Goal: Task Accomplishment & Management: Complete application form

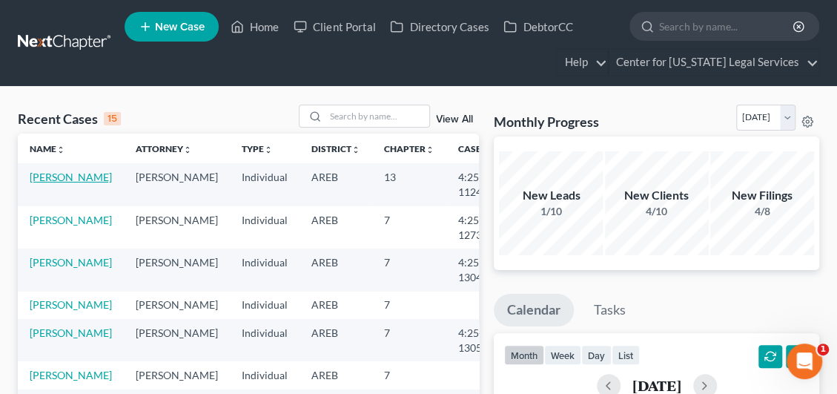
click at [55, 183] on link "[PERSON_NAME]" at bounding box center [71, 177] width 82 height 13
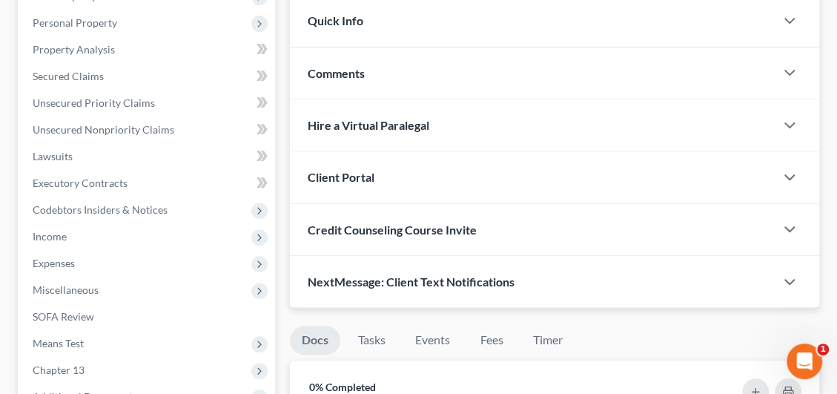
scroll to position [222, 0]
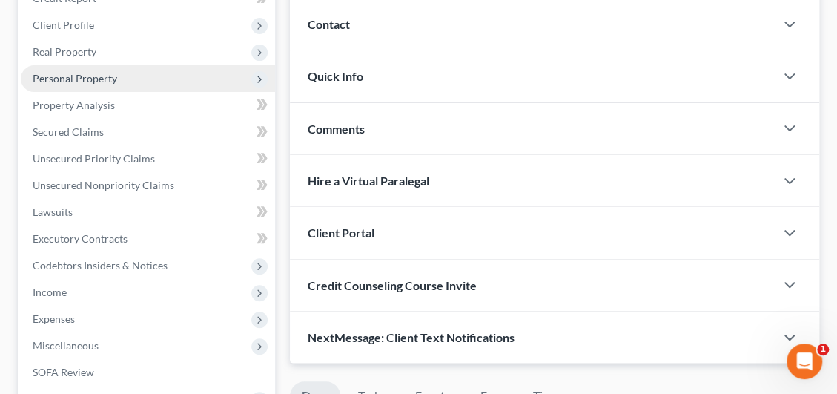
click at [67, 74] on span "Personal Property" at bounding box center [75, 78] width 85 height 13
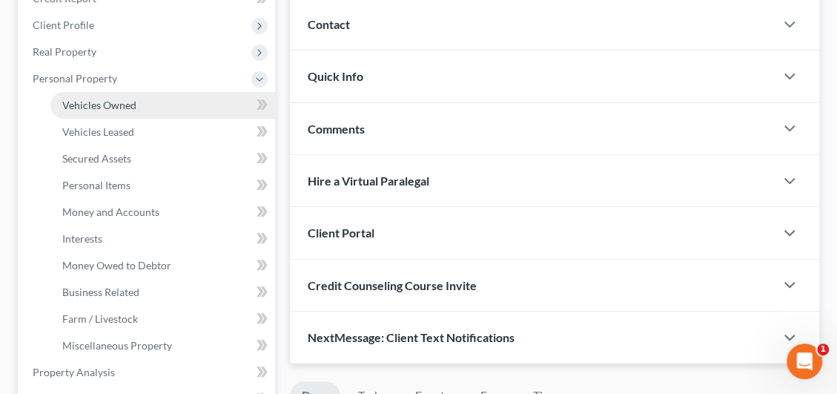
click at [105, 105] on span "Vehicles Owned" at bounding box center [99, 105] width 74 height 13
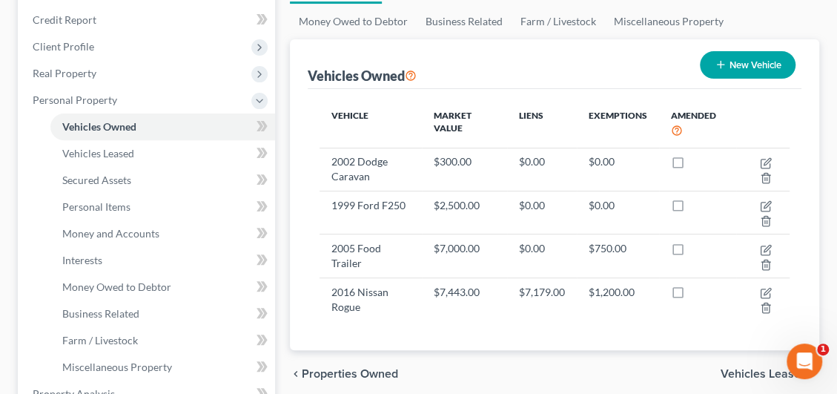
scroll to position [222, 0]
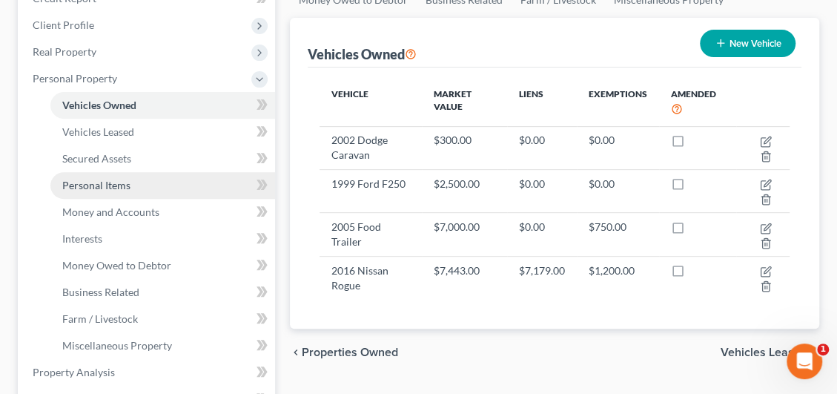
click at [101, 187] on span "Personal Items" at bounding box center [96, 185] width 68 height 13
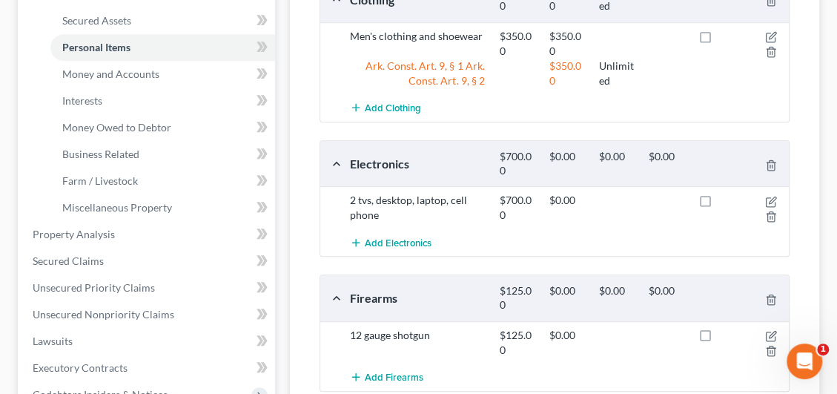
scroll to position [348, 0]
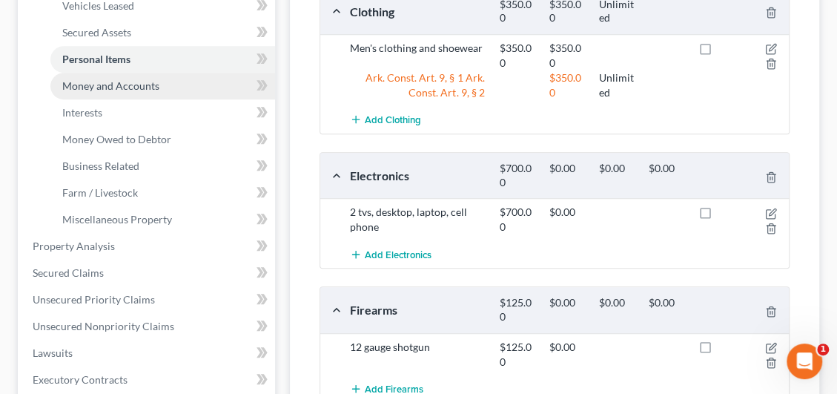
click at [138, 91] on link "Money and Accounts" at bounding box center [162, 86] width 225 height 27
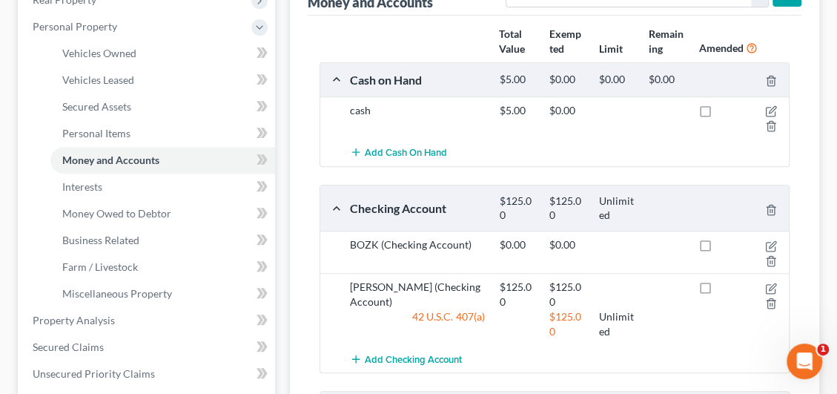
scroll to position [297, 0]
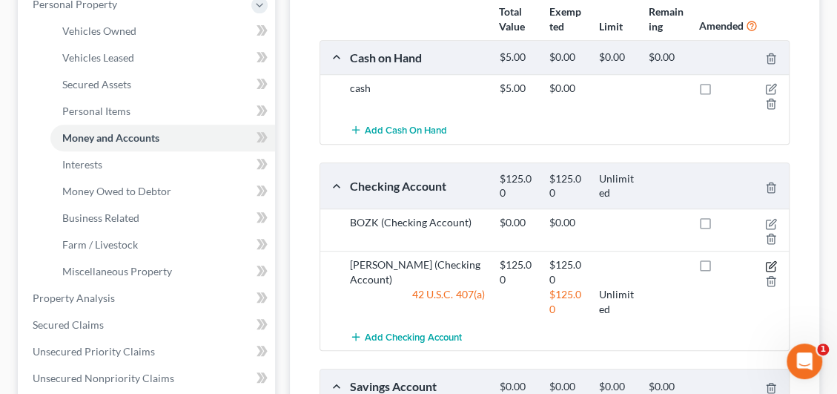
click at [771, 262] on icon "button" at bounding box center [771, 266] width 12 height 12
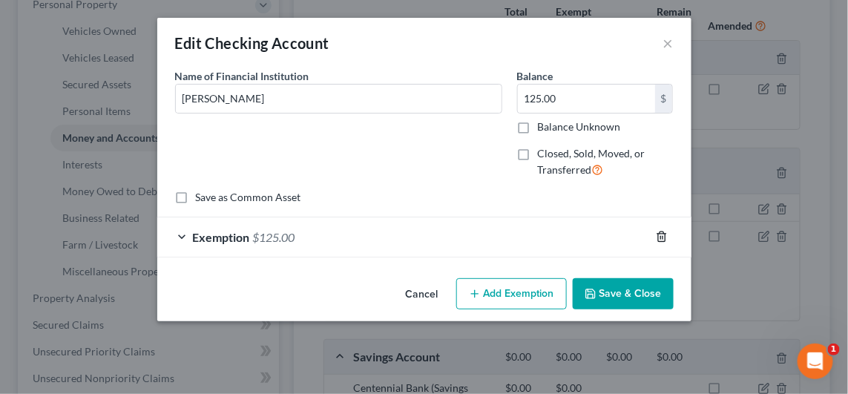
click at [662, 239] on line "button" at bounding box center [662, 238] width 0 height 3
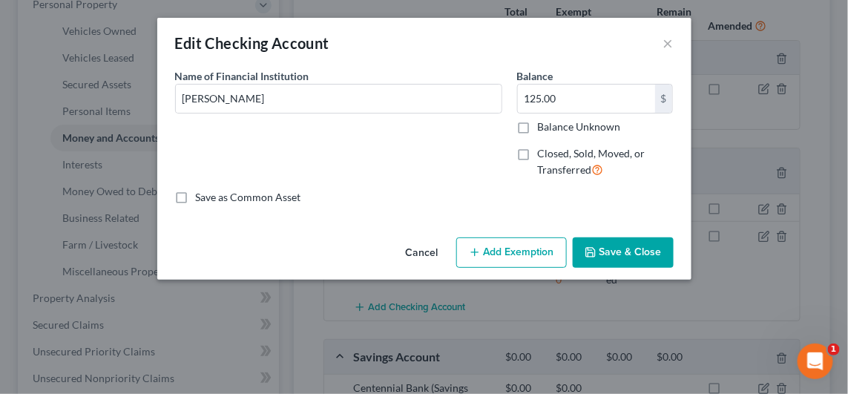
click at [646, 254] on button "Save & Close" at bounding box center [622, 252] width 101 height 31
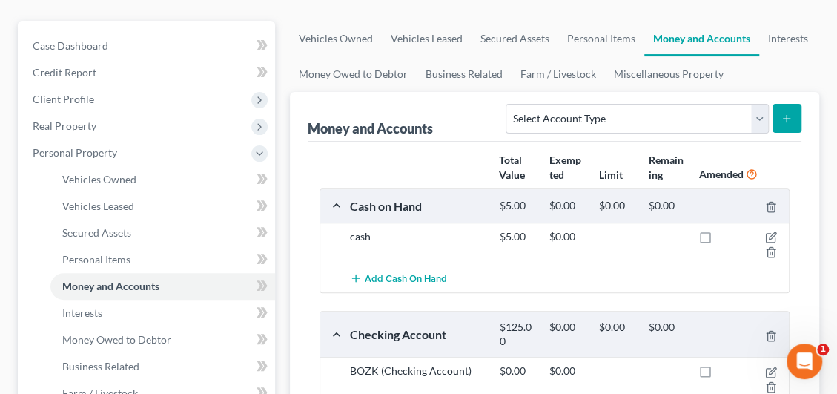
scroll to position [222, 0]
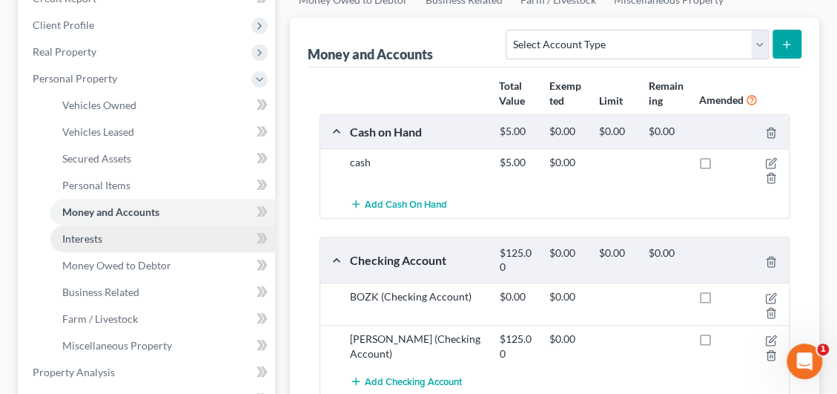
click at [87, 233] on span "Interests" at bounding box center [82, 238] width 40 height 13
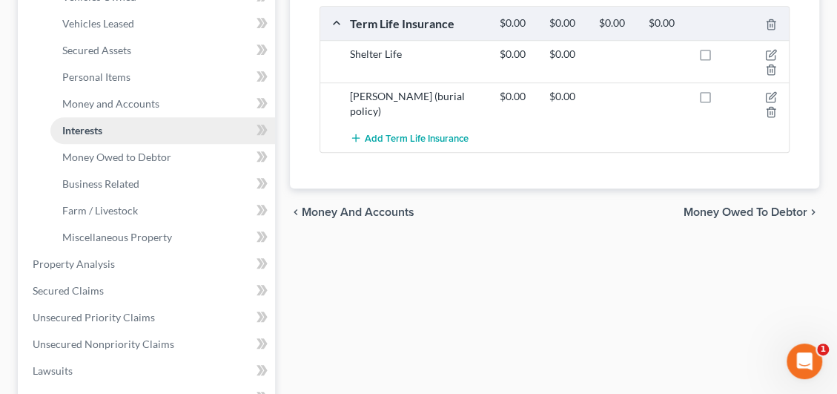
scroll to position [370, 0]
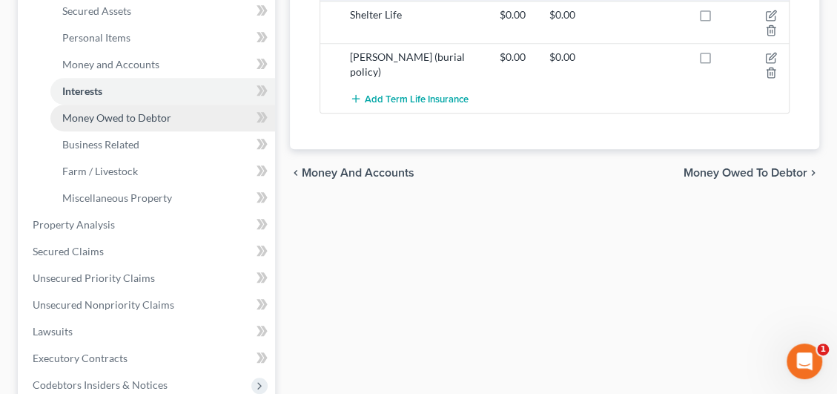
click at [122, 120] on span "Money Owed to Debtor" at bounding box center [116, 117] width 109 height 13
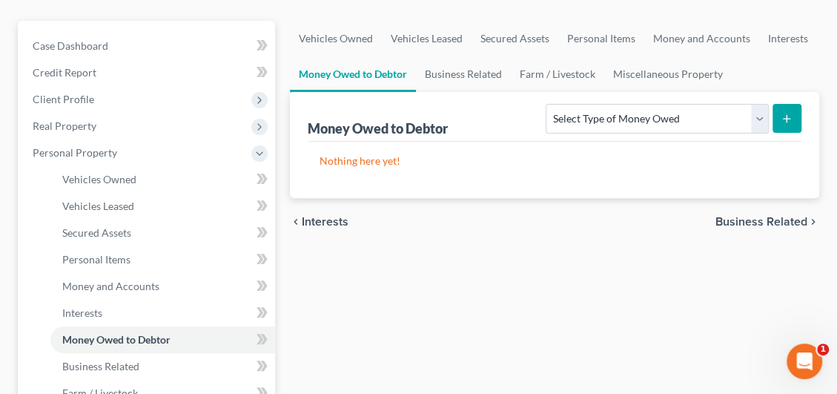
scroll to position [222, 0]
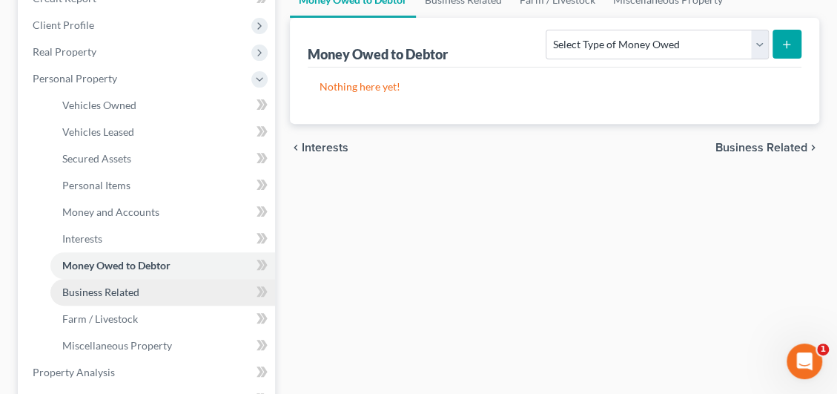
click at [120, 298] on link "Business Related" at bounding box center [162, 292] width 225 height 27
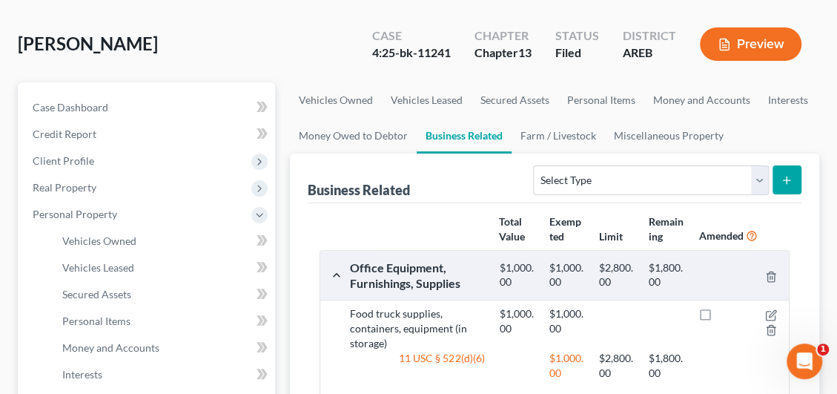
scroll to position [222, 0]
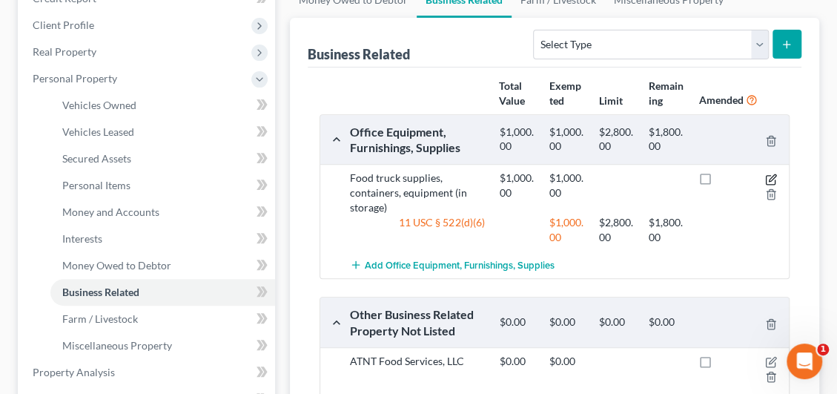
click at [765, 174] on icon "button" at bounding box center [771, 180] width 12 height 12
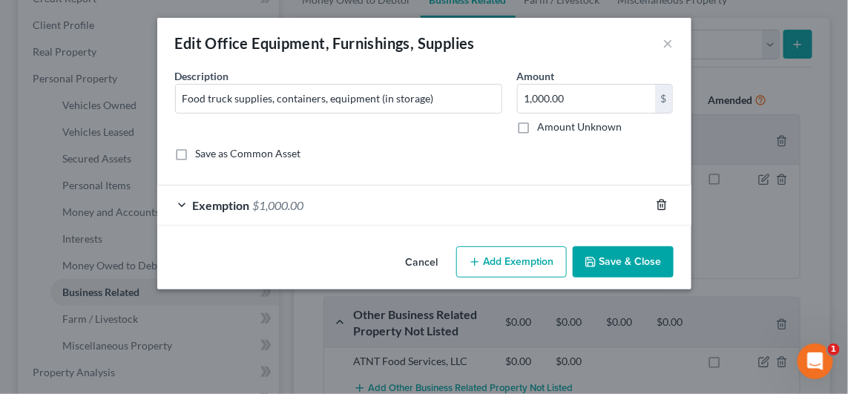
click at [658, 205] on icon "button" at bounding box center [661, 205] width 7 height 10
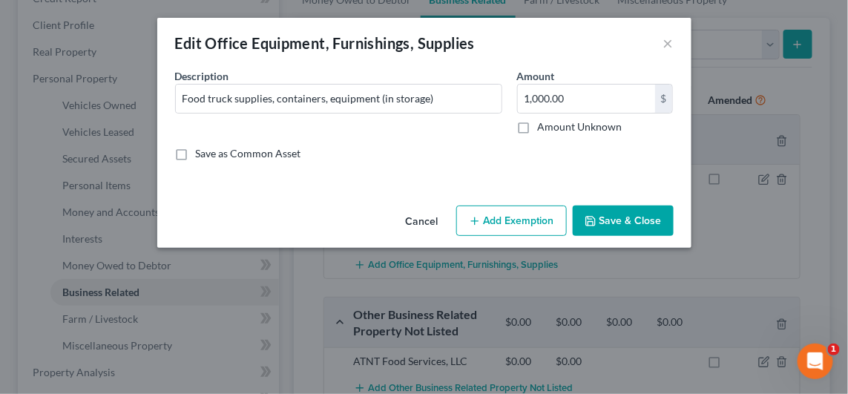
click at [637, 222] on button "Save & Close" at bounding box center [622, 220] width 101 height 31
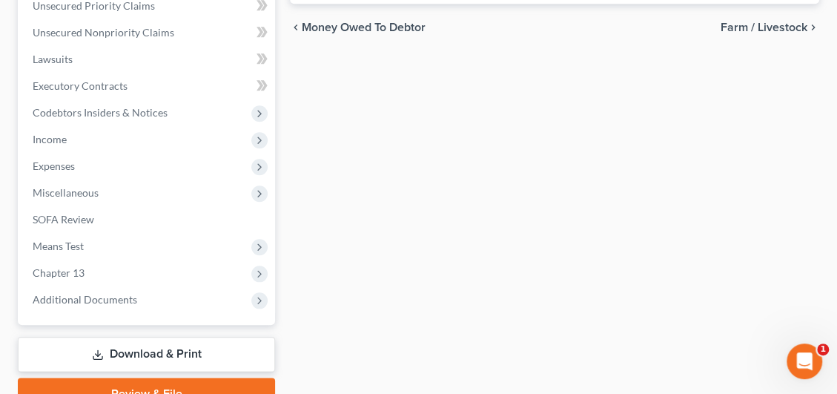
scroll to position [712, 0]
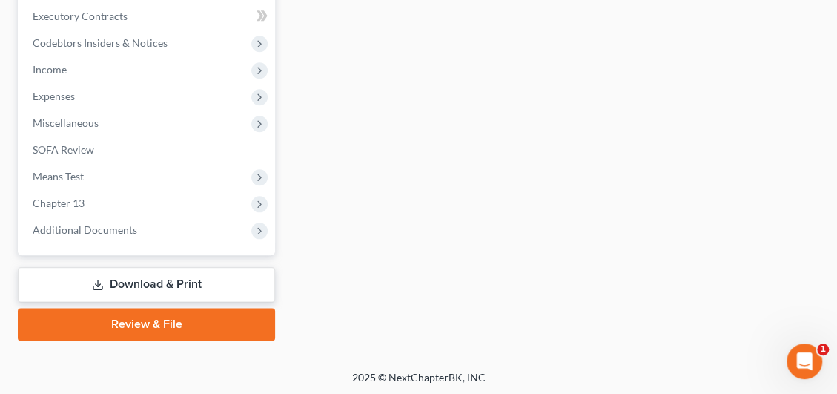
click at [196, 280] on link "Download & Print" at bounding box center [146, 284] width 257 height 35
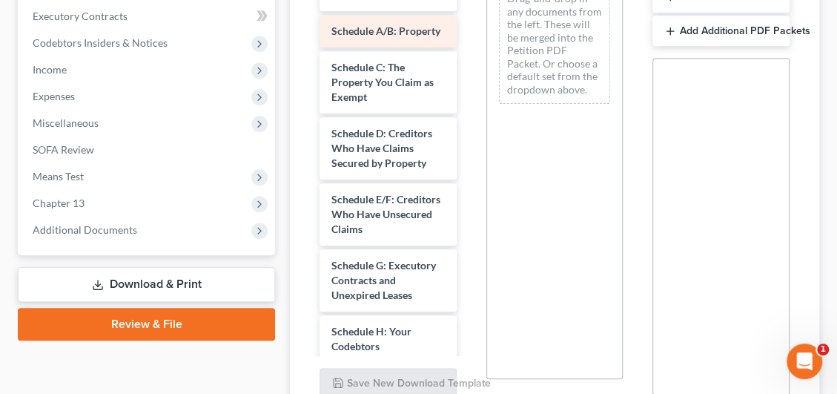
scroll to position [148, 0]
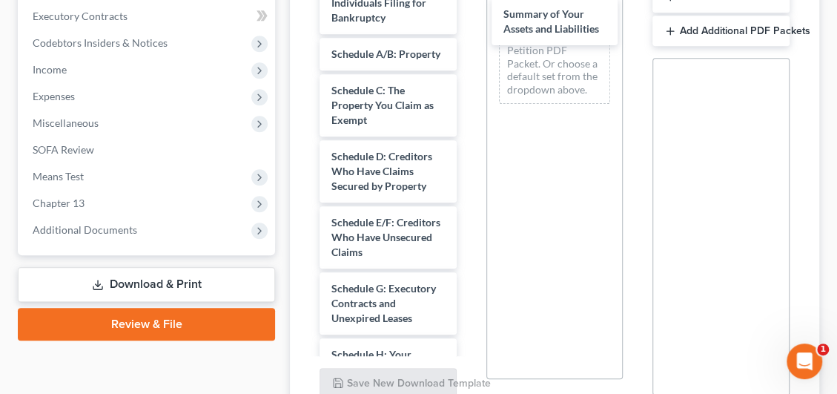
drag, startPoint x: 369, startPoint y: 51, endPoint x: 537, endPoint y: 13, distance: 172.5
click at [469, 13] on div "Summary of Your Assets and Liabilities Installments Fee Sheets 15725-ARE-CC-039…" at bounding box center [388, 355] width 161 height 1102
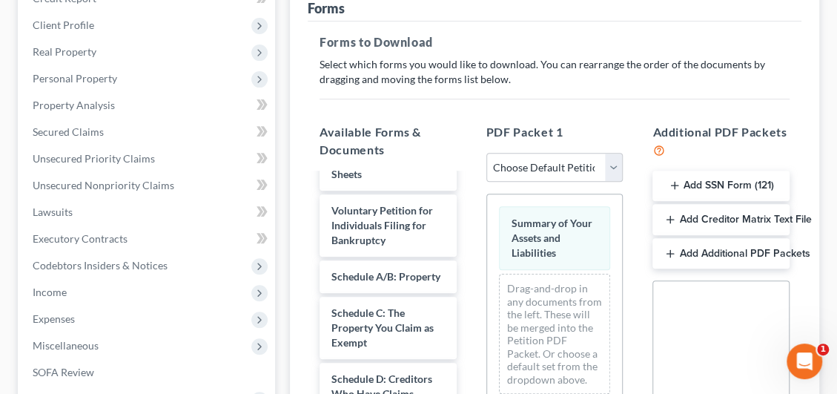
scroll to position [445, 0]
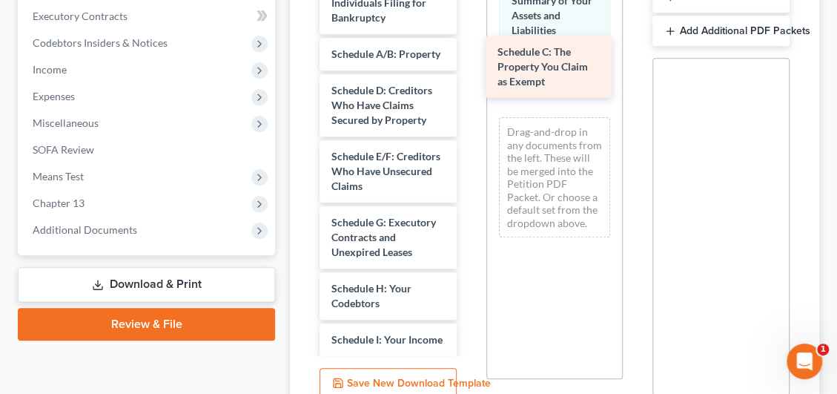
drag, startPoint x: 377, startPoint y: 113, endPoint x: 543, endPoint y: 62, distance: 173.8
click at [469, 62] on div "Schedule C: The Property You Claim as Exempt Installments Fee Sheets 15725-ARE-…" at bounding box center [388, 322] width 161 height 1036
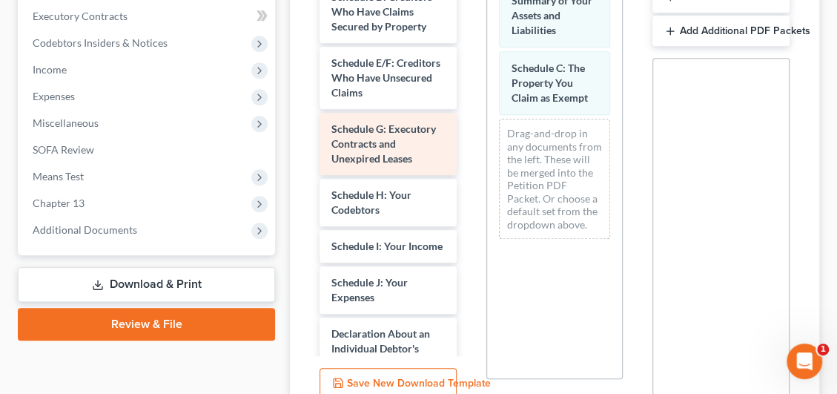
scroll to position [297, 0]
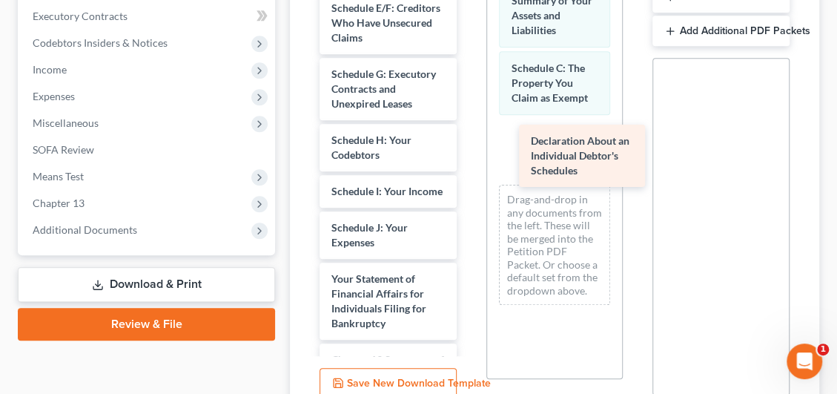
drag, startPoint x: 371, startPoint y: 314, endPoint x: 549, endPoint y: 130, distance: 255.9
click at [469, 130] on div "Declaration About an Individual Debtor's Schedules Installments Fee Sheets 1572…" at bounding box center [388, 140] width 161 height 970
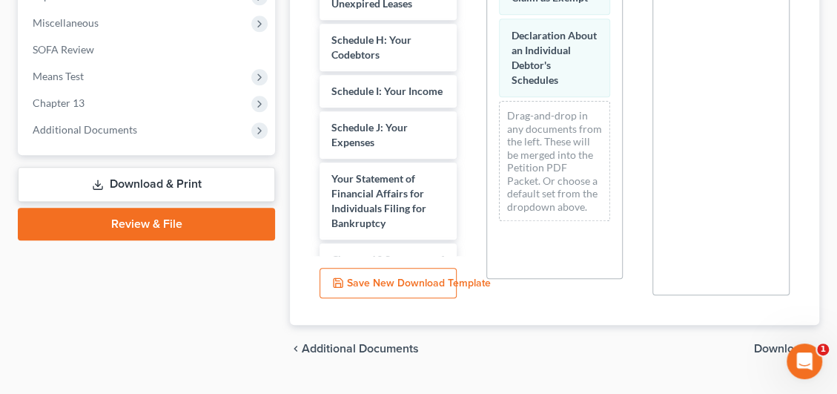
scroll to position [578, 0]
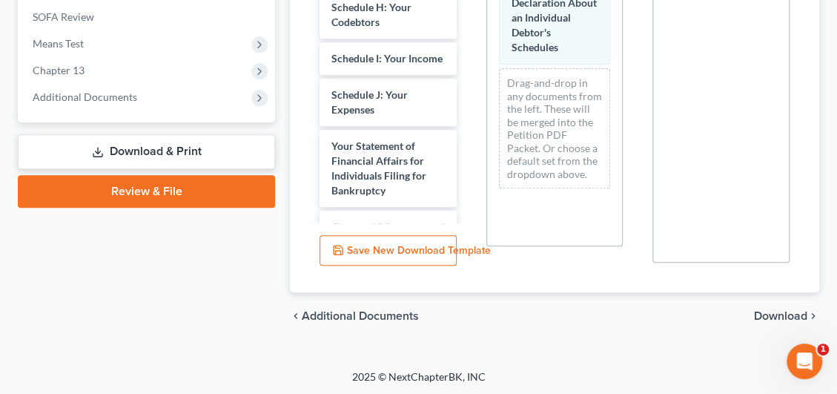
click at [767, 316] on span "Download" at bounding box center [780, 316] width 53 height 12
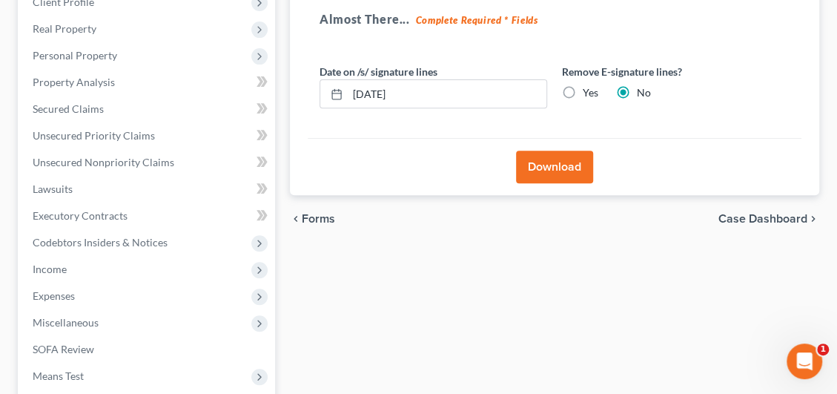
scroll to position [148, 0]
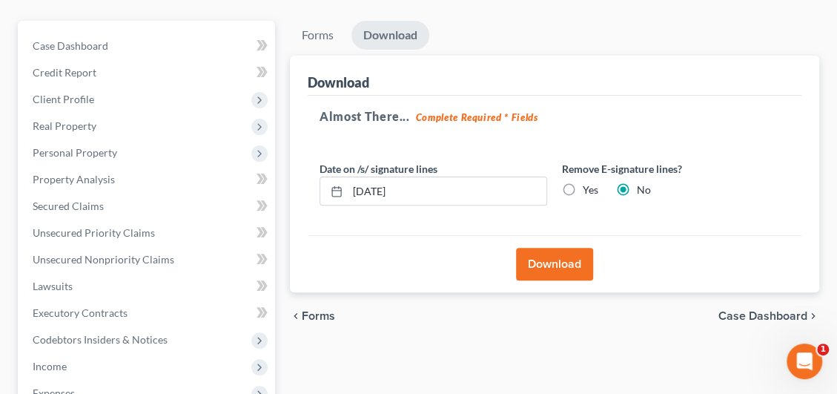
click at [575, 262] on button "Download" at bounding box center [554, 264] width 77 height 33
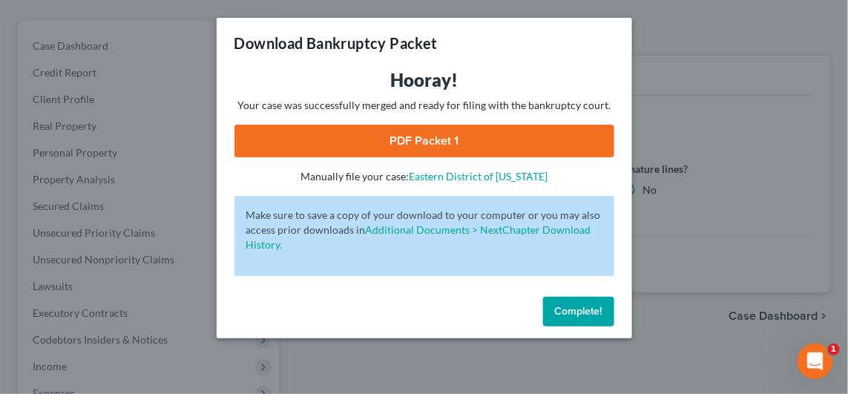
click at [295, 149] on link "PDF Packet 1" at bounding box center [424, 141] width 380 height 33
click at [602, 304] on button "Complete!" at bounding box center [578, 312] width 71 height 30
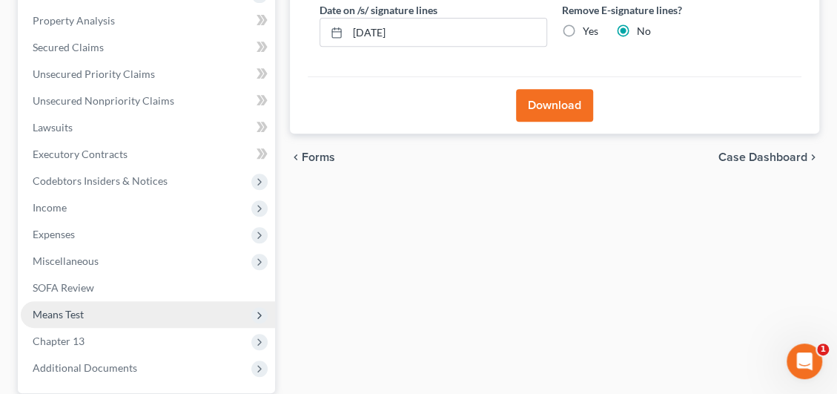
scroll to position [445, 0]
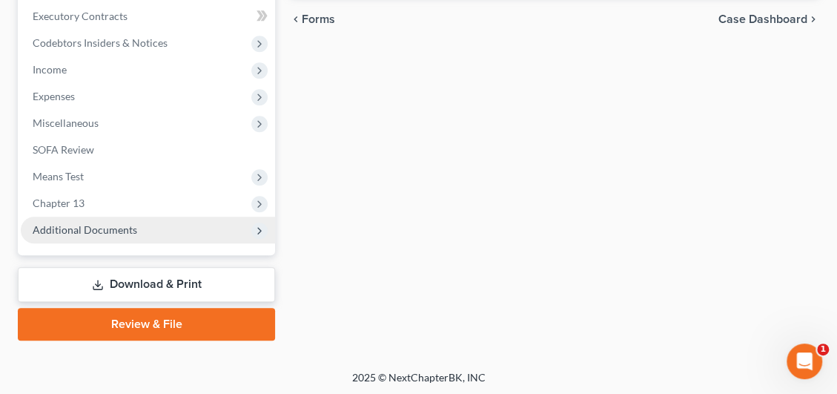
click at [114, 239] on span "Additional Documents" at bounding box center [148, 230] width 254 height 27
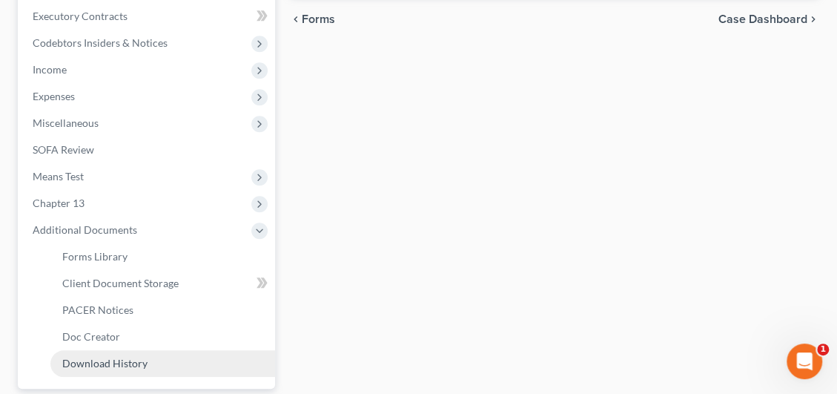
click at [116, 360] on span "Download History" at bounding box center [104, 363] width 85 height 13
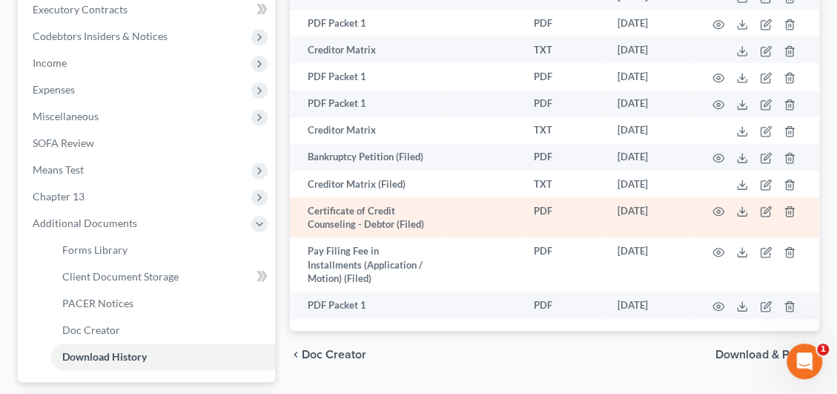
scroll to position [431, 0]
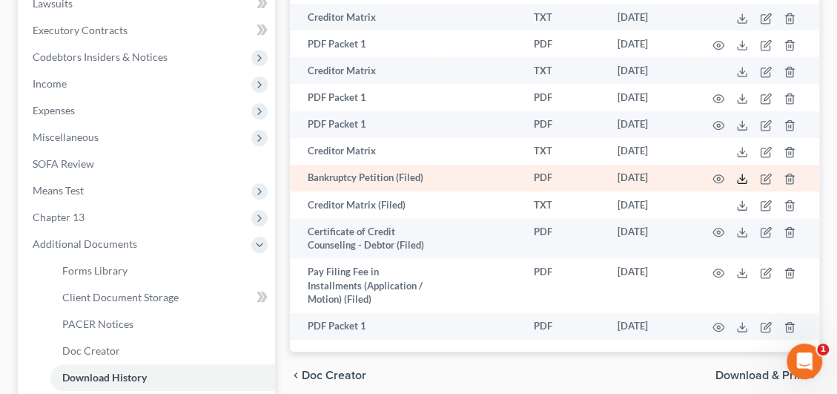
click at [741, 185] on icon at bounding box center [742, 179] width 12 height 12
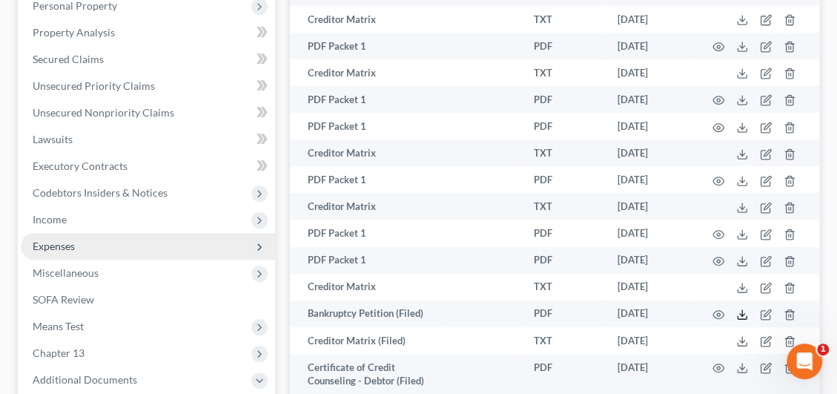
scroll to position [134, 0]
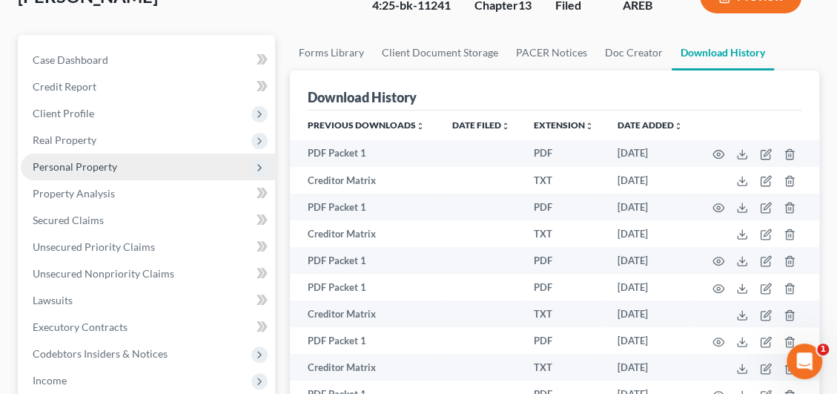
click at [80, 176] on span "Personal Property" at bounding box center [148, 166] width 254 height 27
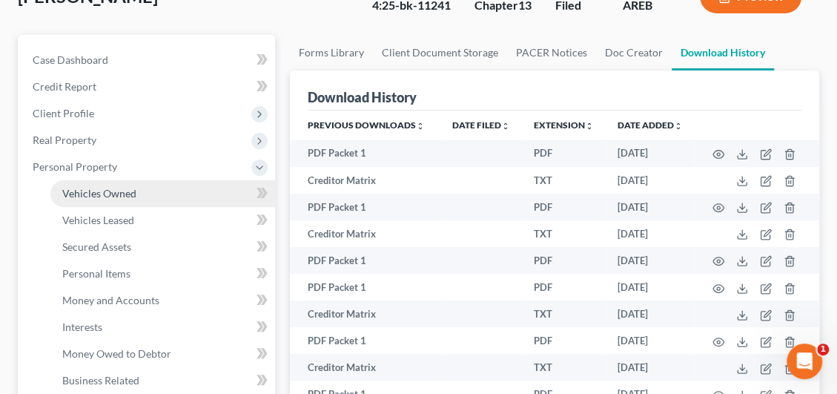
click at [124, 200] on link "Vehicles Owned" at bounding box center [162, 193] width 225 height 27
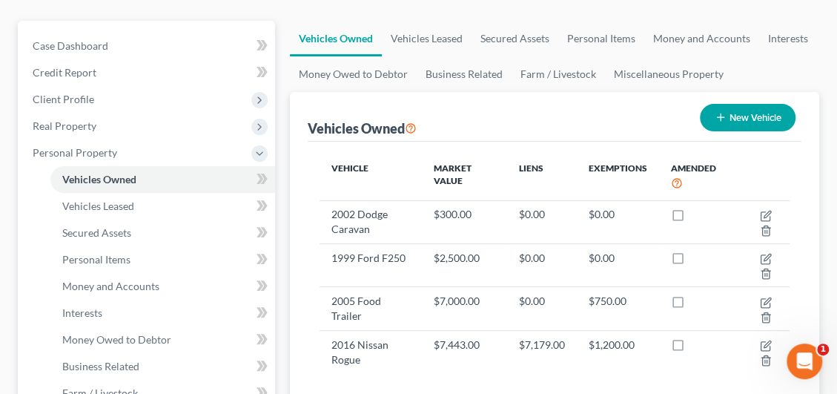
scroll to position [222, 0]
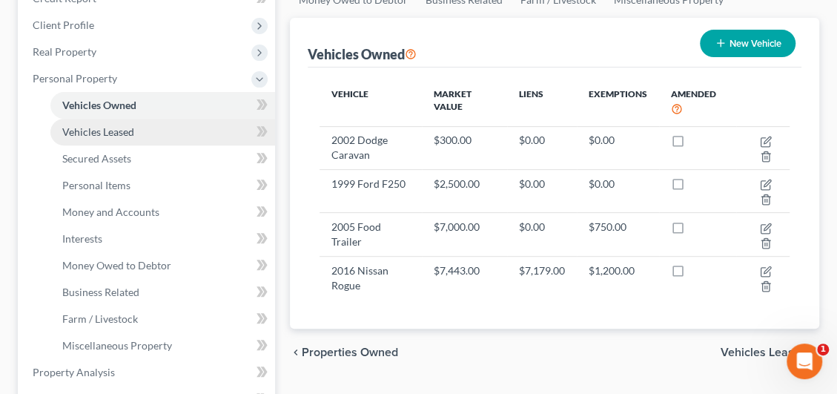
click at [105, 135] on span "Vehicles Leased" at bounding box center [98, 131] width 72 height 13
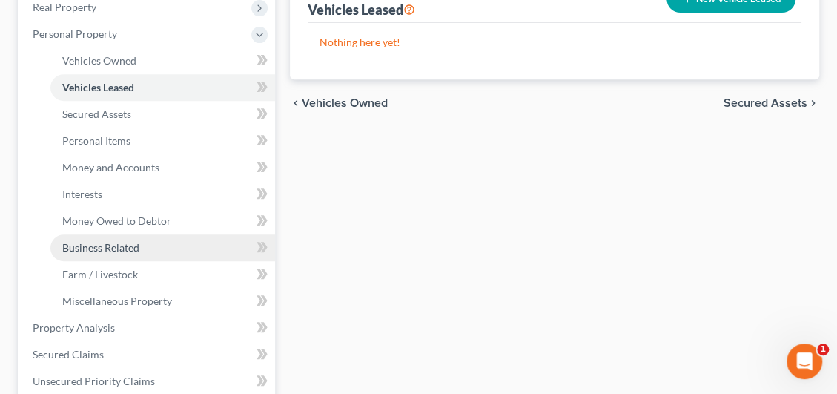
scroll to position [297, 0]
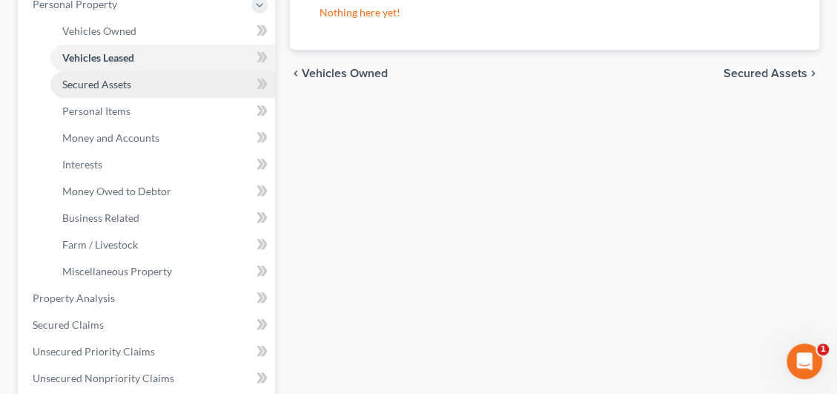
click at [100, 93] on link "Secured Assets" at bounding box center [162, 84] width 225 height 27
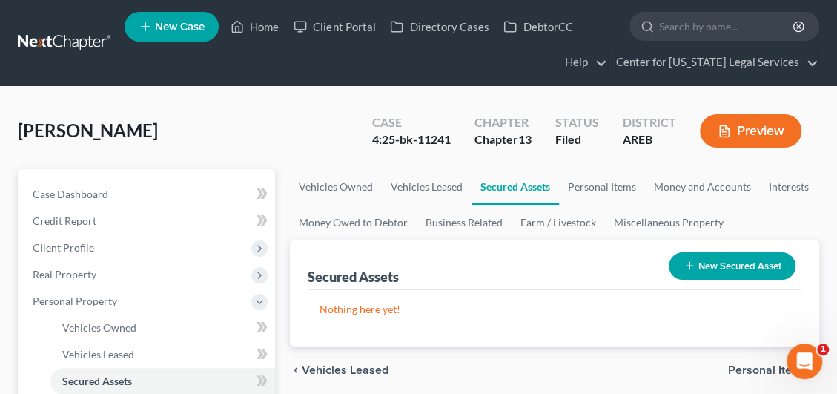
scroll to position [148, 0]
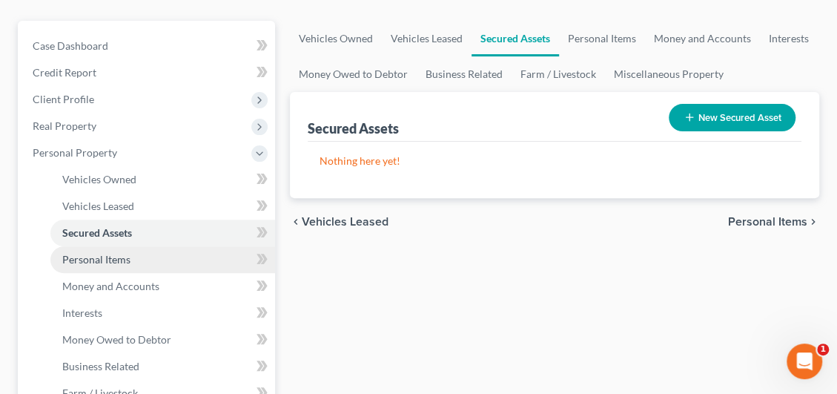
click at [107, 255] on span "Personal Items" at bounding box center [96, 259] width 68 height 13
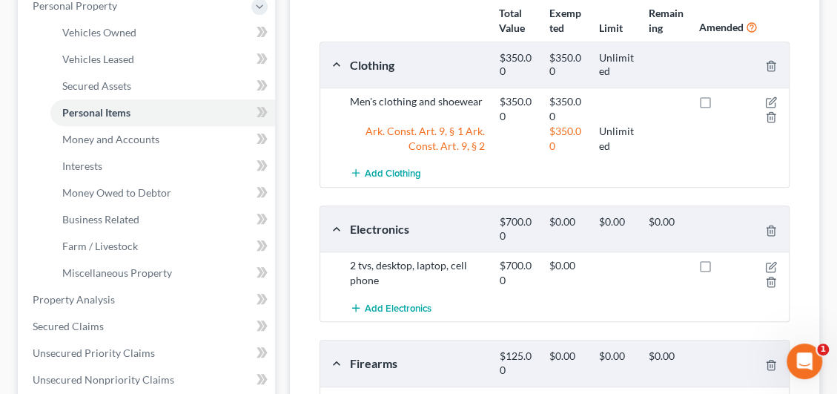
scroll to position [274, 0]
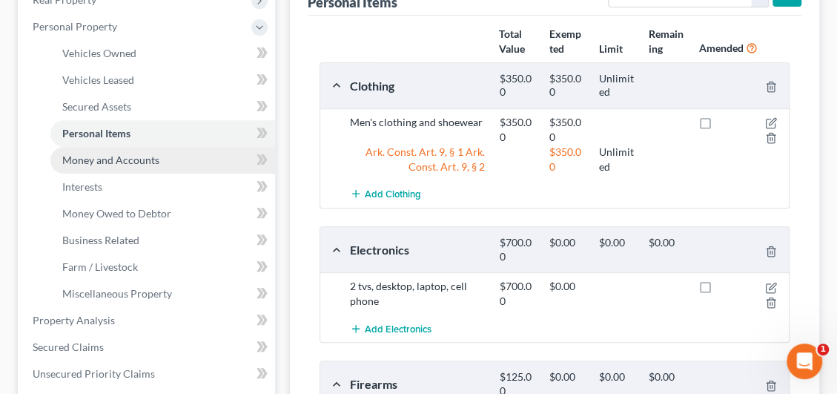
click at [133, 156] on span "Money and Accounts" at bounding box center [110, 159] width 97 height 13
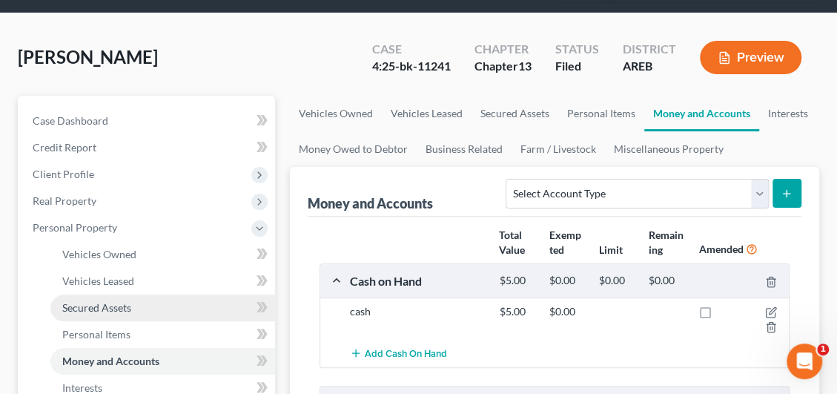
scroll to position [148, 0]
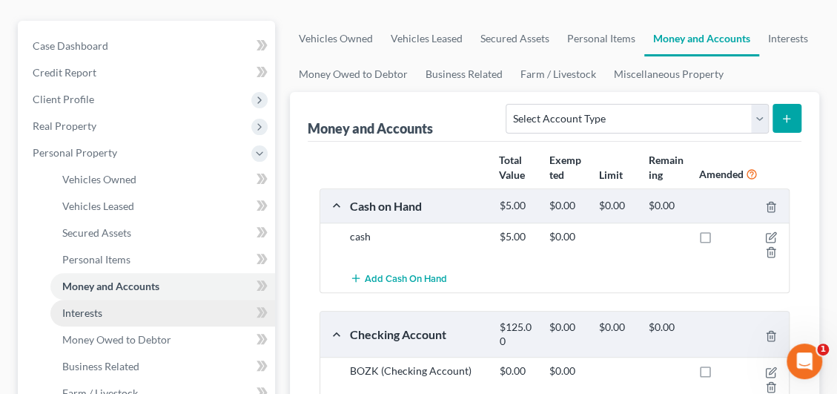
click at [116, 310] on link "Interests" at bounding box center [162, 313] width 225 height 27
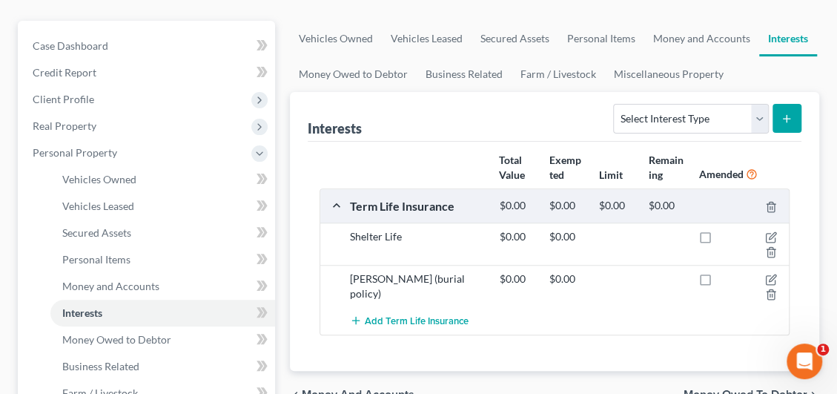
scroll to position [297, 0]
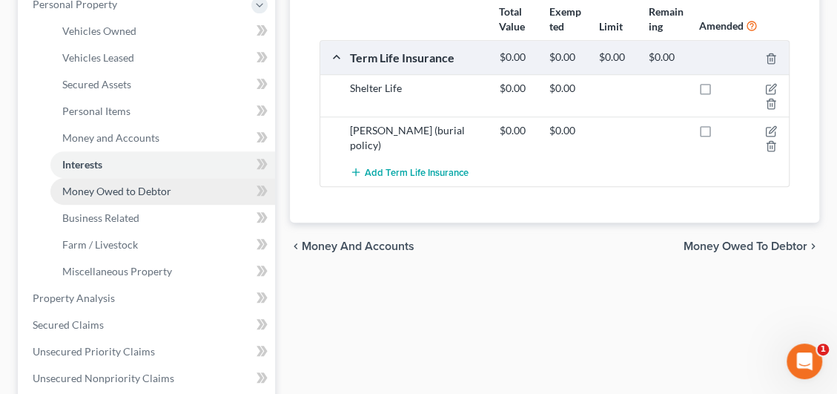
click at [142, 196] on link "Money Owed to Debtor" at bounding box center [162, 191] width 225 height 27
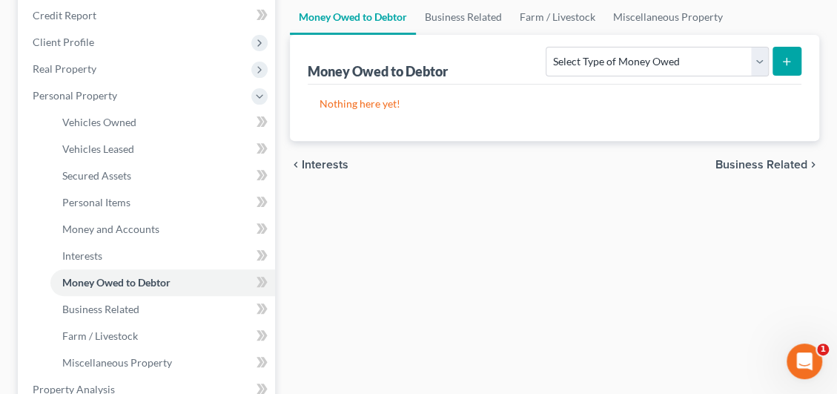
scroll to position [222, 0]
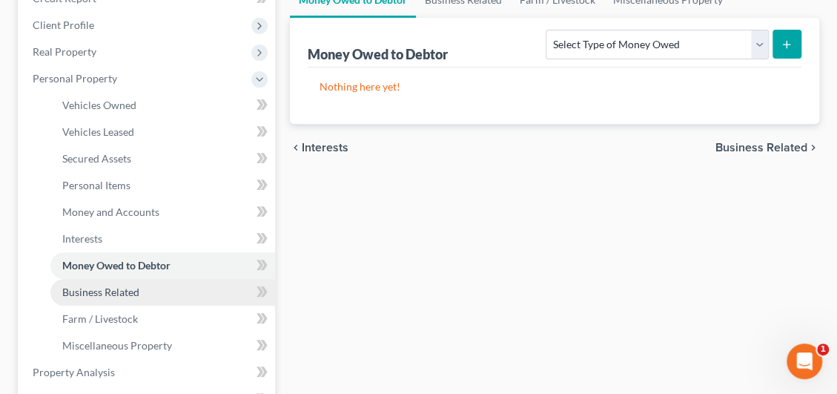
click at [119, 291] on span "Business Related" at bounding box center [100, 291] width 77 height 13
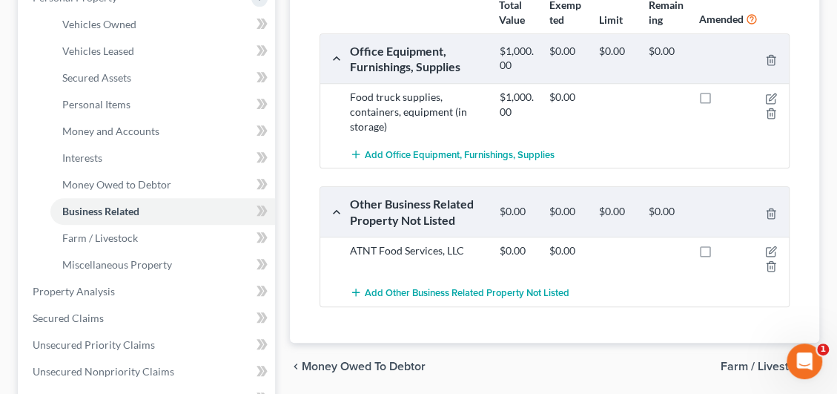
scroll to position [222, 0]
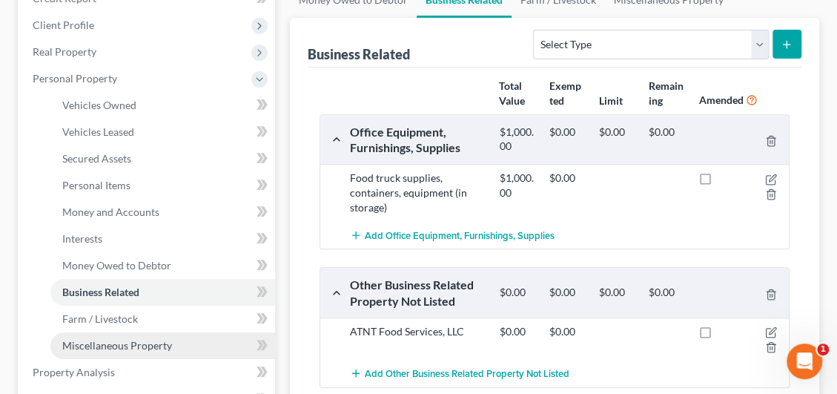
click at [116, 351] on link "Miscellaneous Property" at bounding box center [162, 345] width 225 height 27
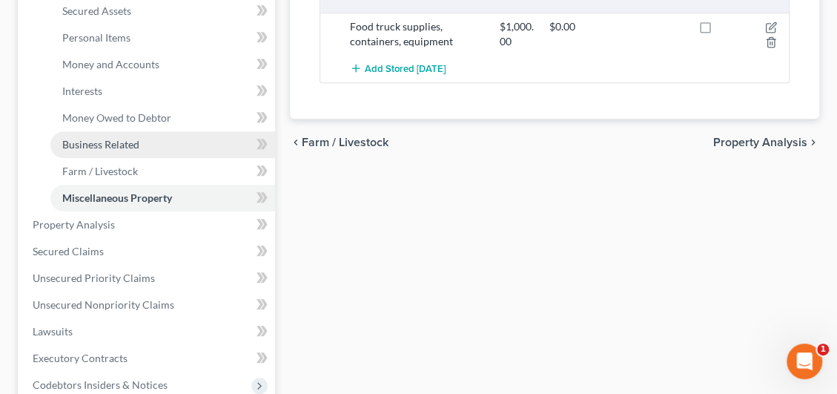
click at [130, 143] on span "Business Related" at bounding box center [100, 144] width 77 height 13
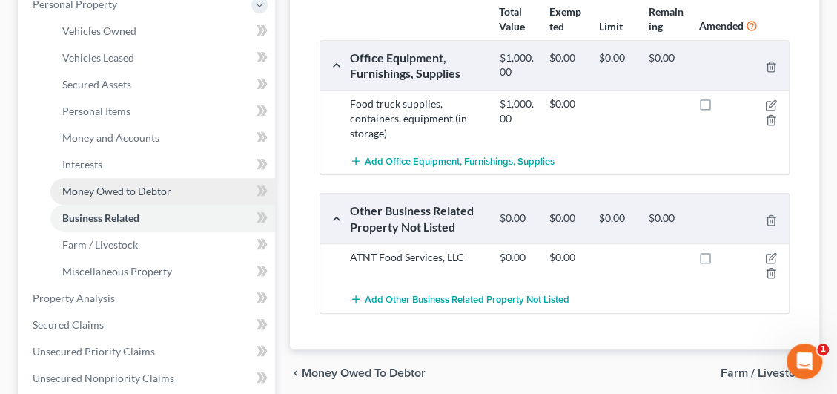
click at [114, 191] on span "Money Owed to Debtor" at bounding box center [116, 191] width 109 height 13
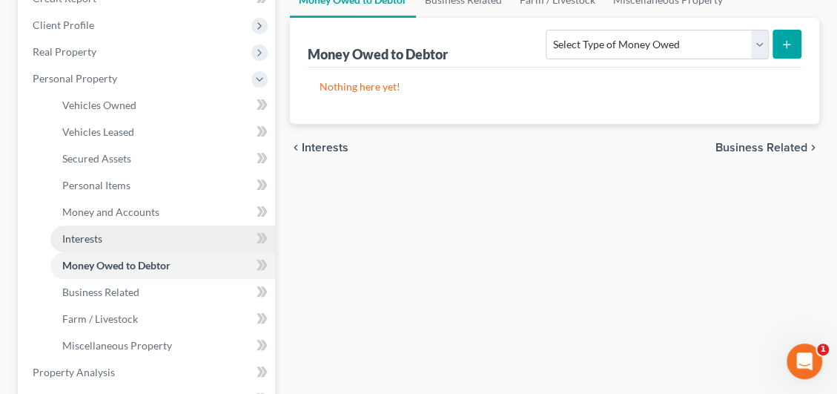
click at [84, 241] on span "Interests" at bounding box center [82, 238] width 40 height 13
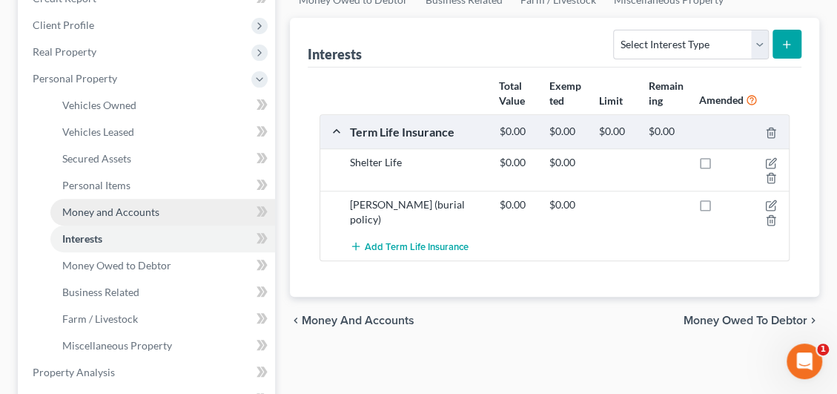
click at [114, 205] on span "Money and Accounts" at bounding box center [110, 211] width 97 height 13
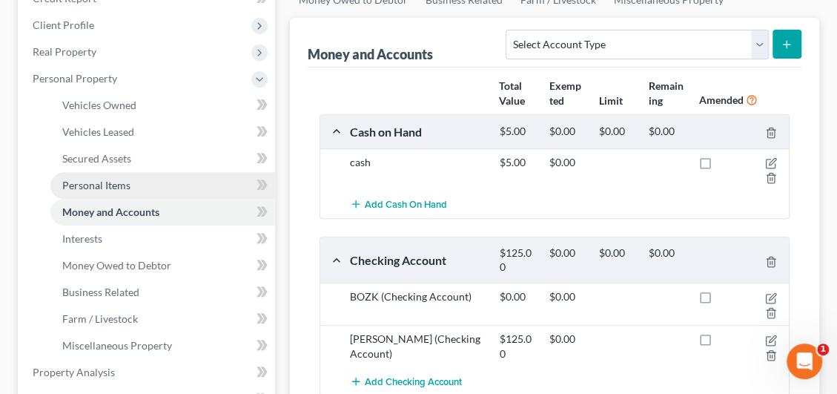
click at [119, 184] on span "Personal Items" at bounding box center [96, 185] width 68 height 13
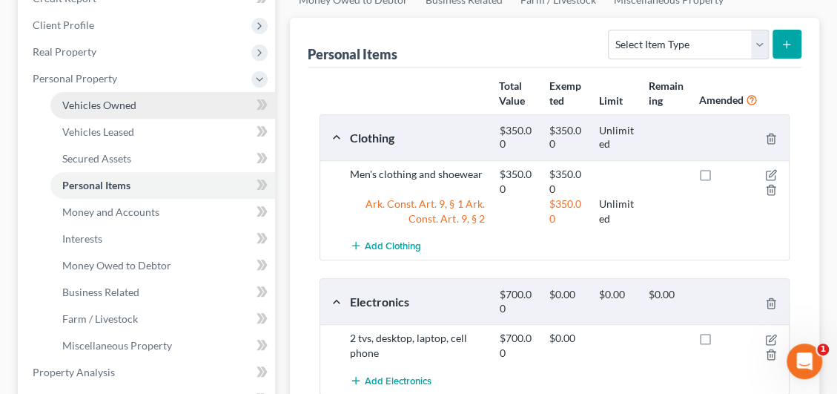
click at [119, 96] on link "Vehicles Owned" at bounding box center [162, 105] width 225 height 27
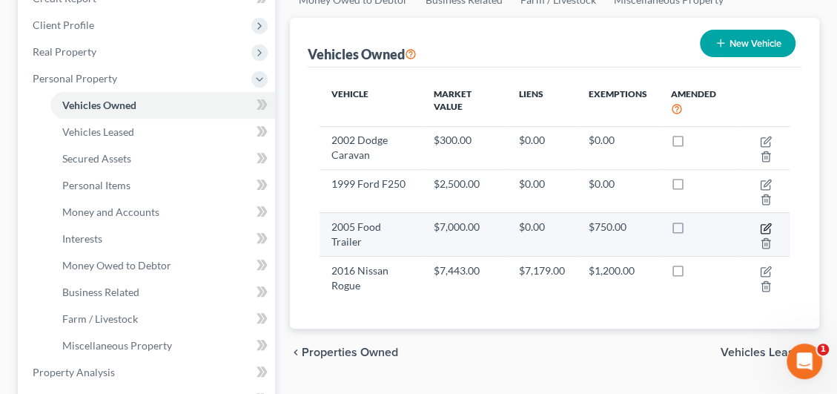
click at [765, 222] on icon "button" at bounding box center [766, 228] width 12 height 12
select select "2"
select select "21"
select select "2"
select select "0"
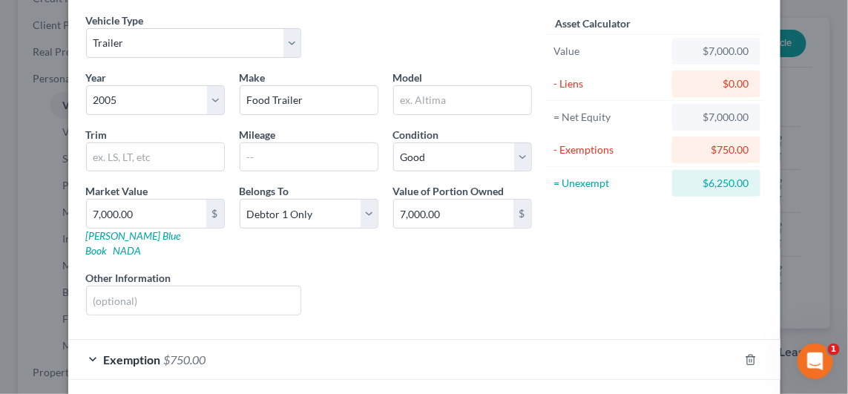
scroll to position [104, 0]
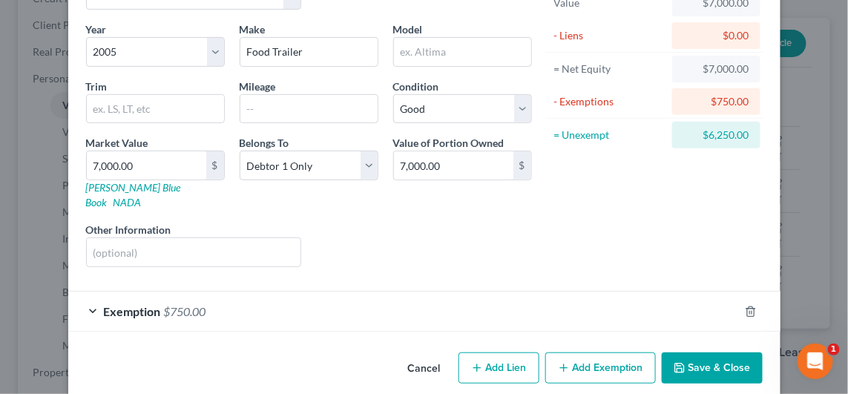
click at [379, 295] on div "Exemption $750.00" at bounding box center [403, 310] width 670 height 39
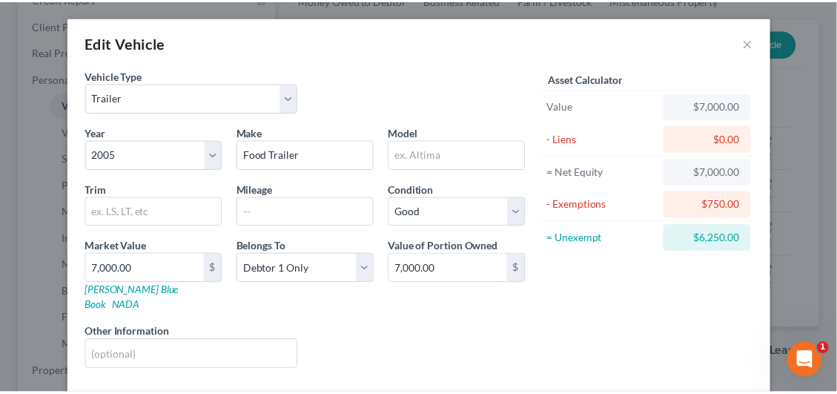
scroll to position [0, 0]
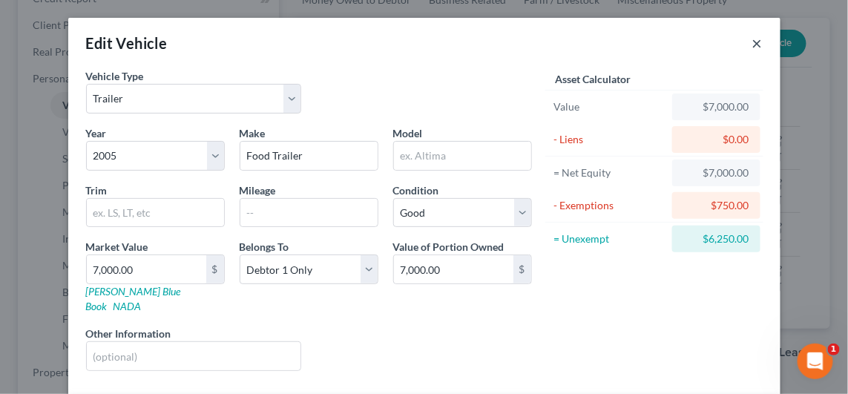
click at [752, 44] on button "×" at bounding box center [757, 43] width 10 height 18
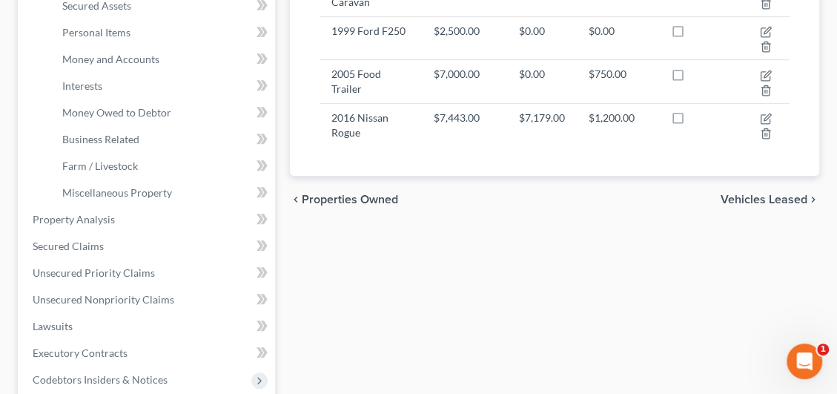
scroll to position [370, 0]
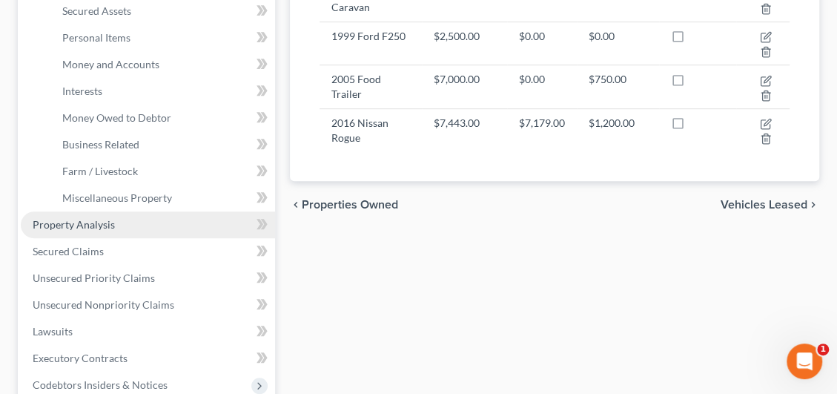
click at [103, 229] on link "Property Analysis" at bounding box center [148, 224] width 254 height 27
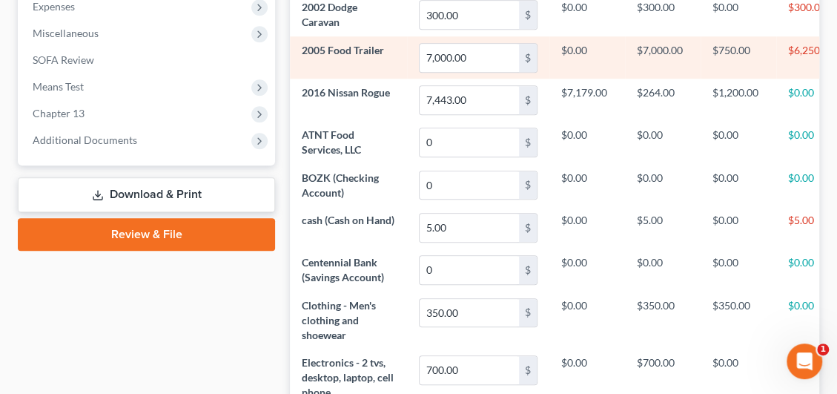
scroll to position [519, 0]
